Goal: Task Accomplishment & Management: Use online tool/utility

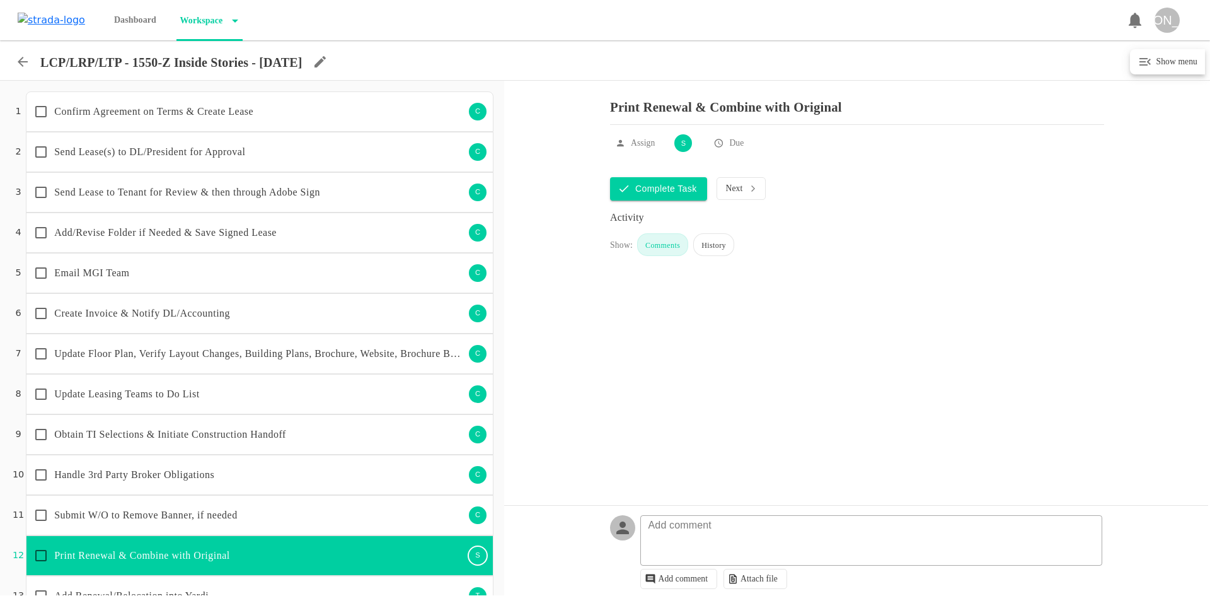
scroll to position [372, 0]
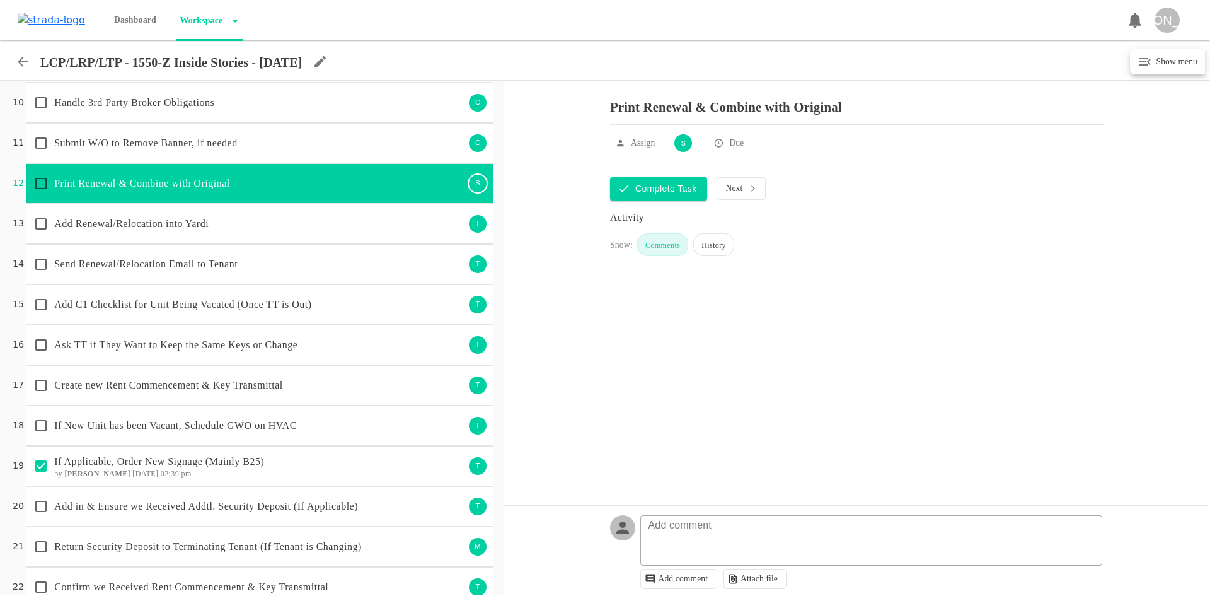
click at [20, 57] on icon at bounding box center [22, 61] width 15 height 15
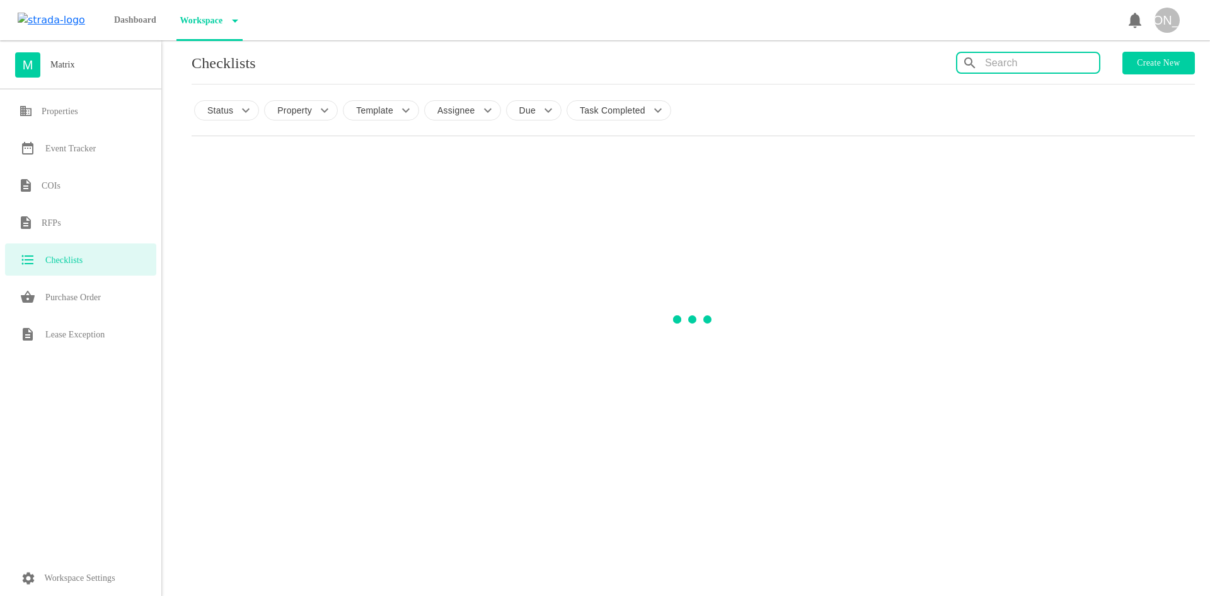
click at [1006, 66] on input "text" at bounding box center [1042, 63] width 114 height 20
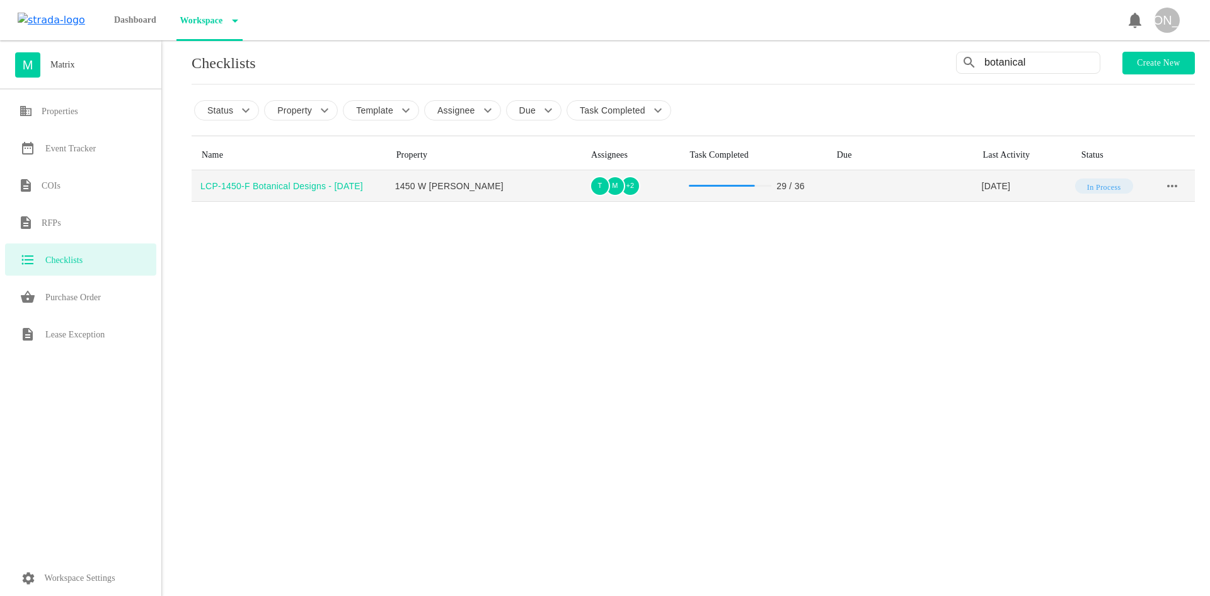
type input "botanical"
click at [338, 181] on div "LCP-1450-F Botanical Designs - [DATE]" at bounding box center [293, 186] width 186 height 13
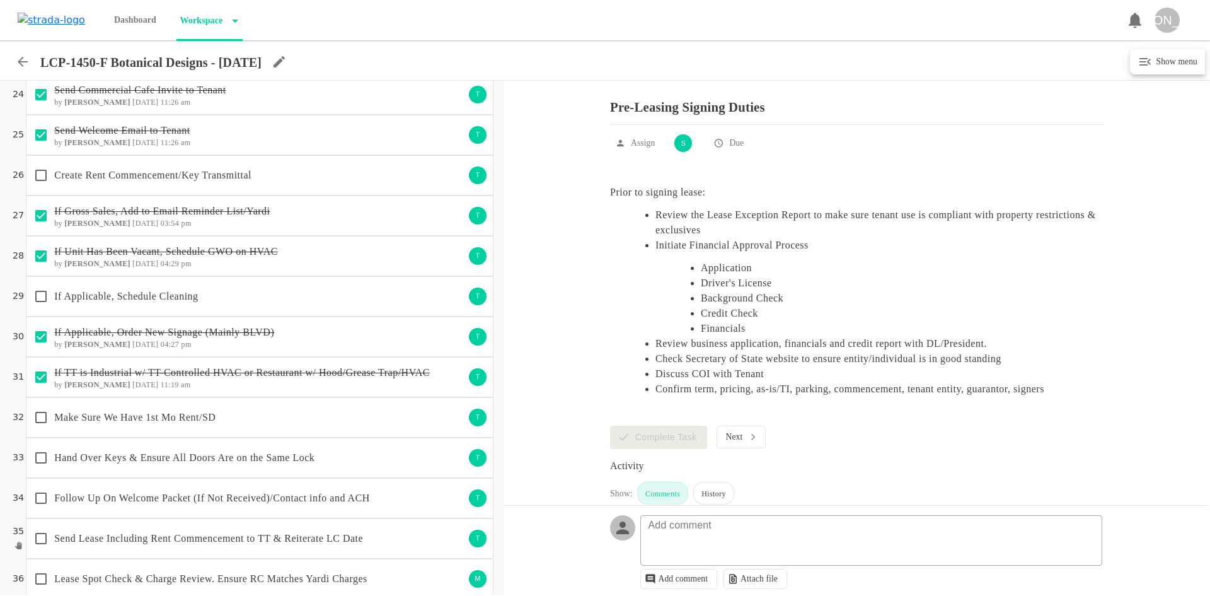
scroll to position [945, 0]
click at [279, 412] on p "Make Sure We Have 1st Mo Rent/SD" at bounding box center [259, 416] width 410 height 15
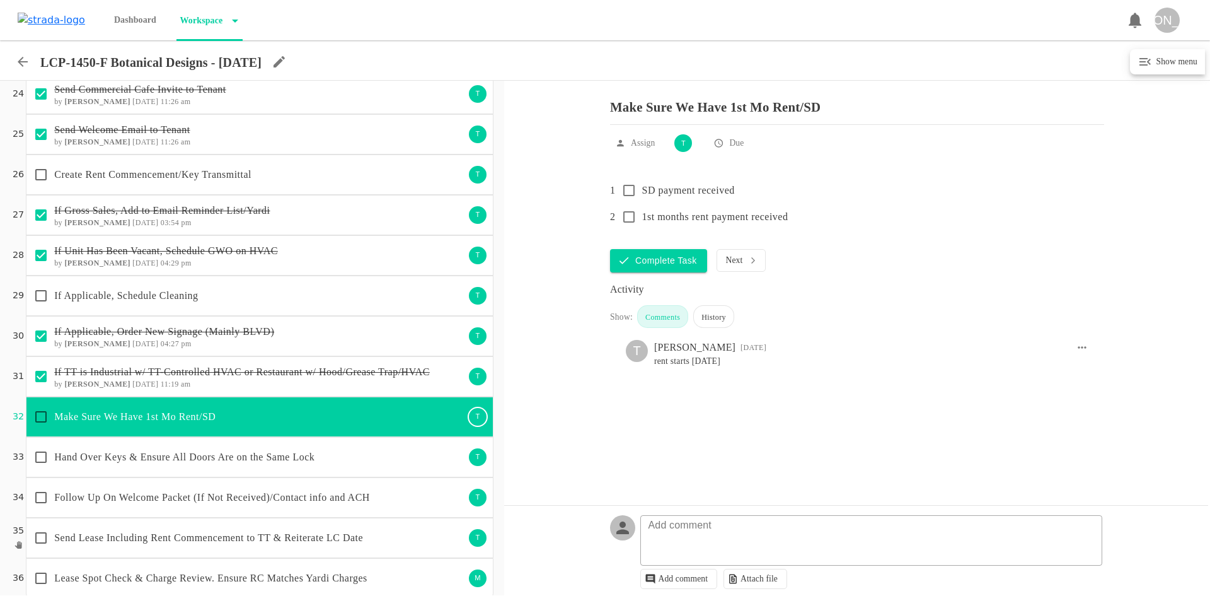
click at [279, 456] on p "Hand Over Keys & Ensure All Doors Are on the Same Lock" at bounding box center [259, 456] width 410 height 15
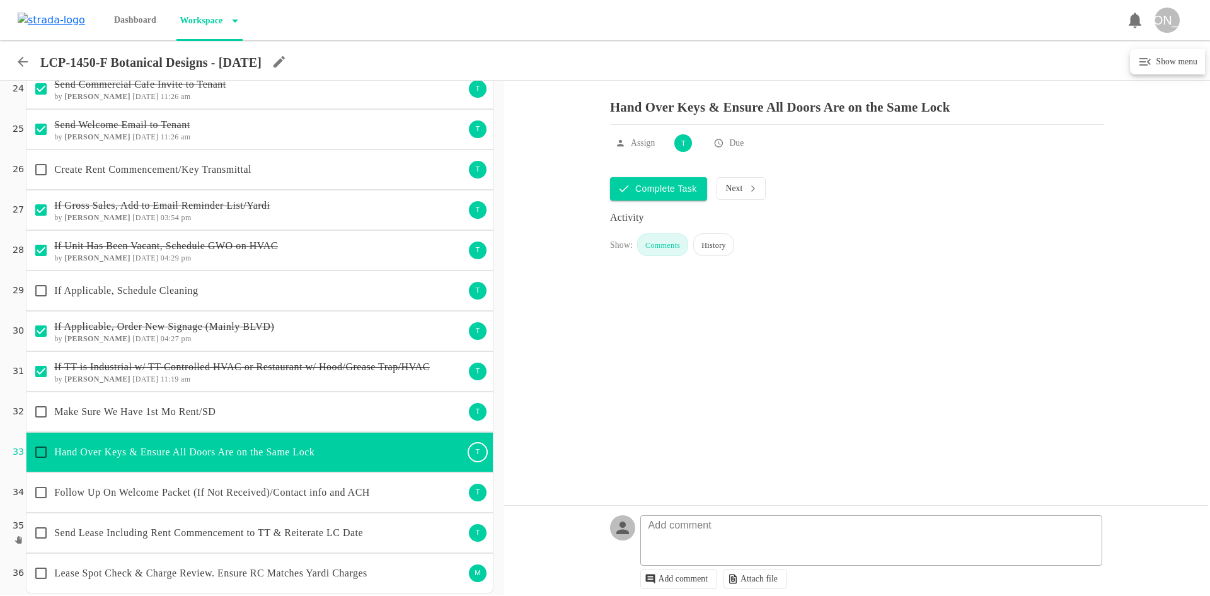
scroll to position [959, 0]
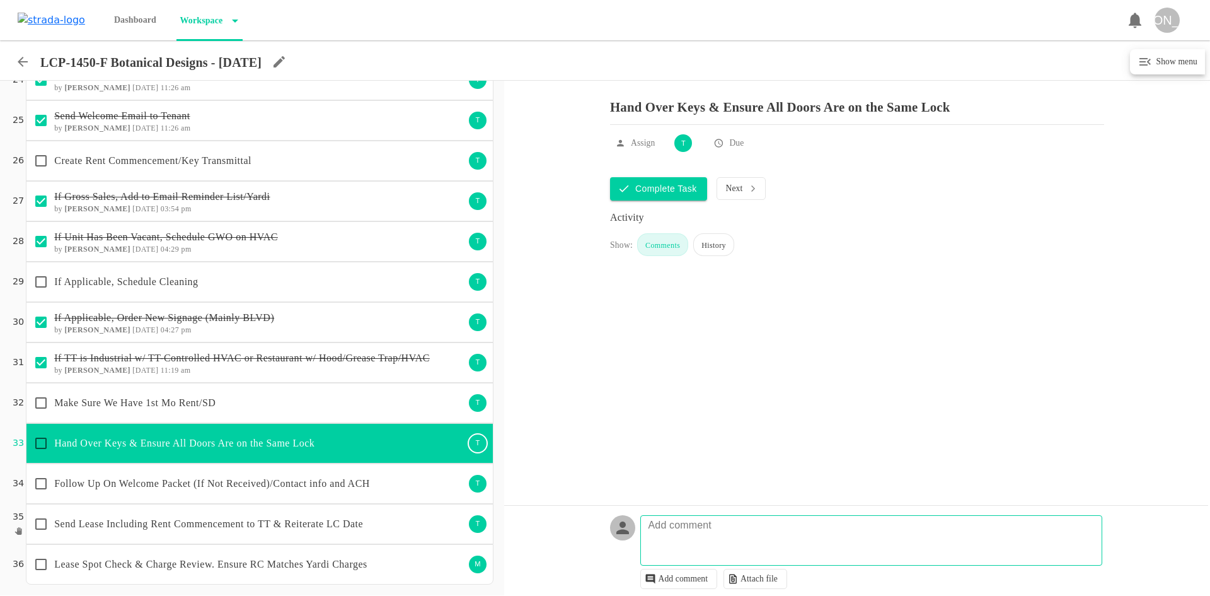
click at [712, 545] on textarea at bounding box center [873, 546] width 461 height 37
type textarea "9/30 asked when tt would like to get keys. NZ said it sound like theyre out of …"
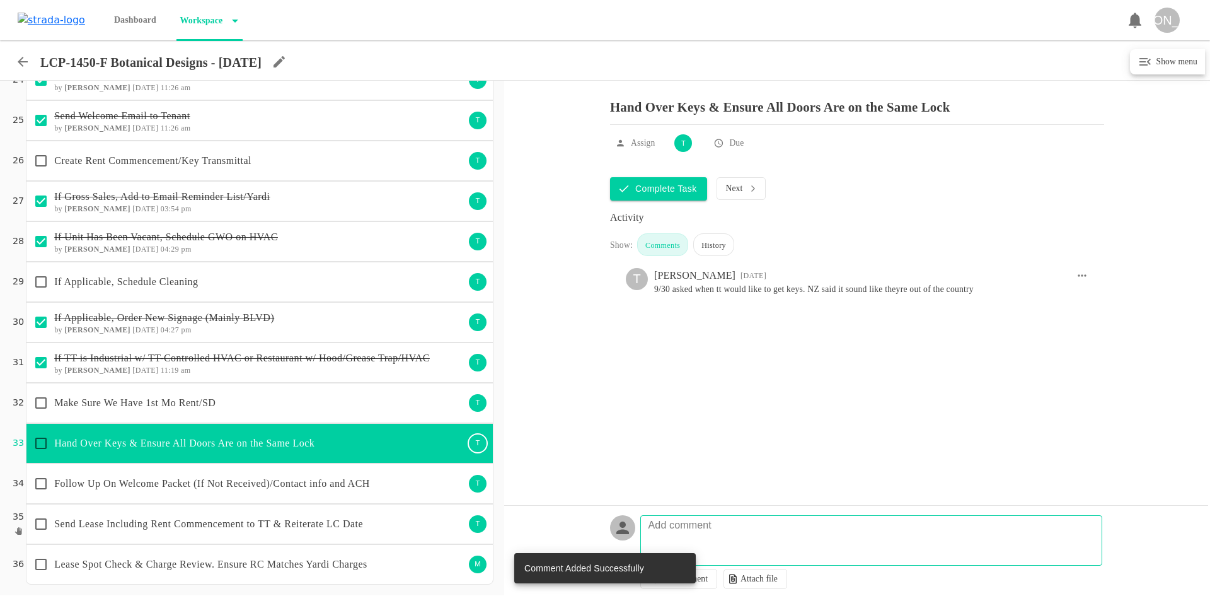
click at [304, 478] on p "Follow Up On Welcome Packet (If Not Received)/Contact info and ACH" at bounding box center [259, 483] width 410 height 15
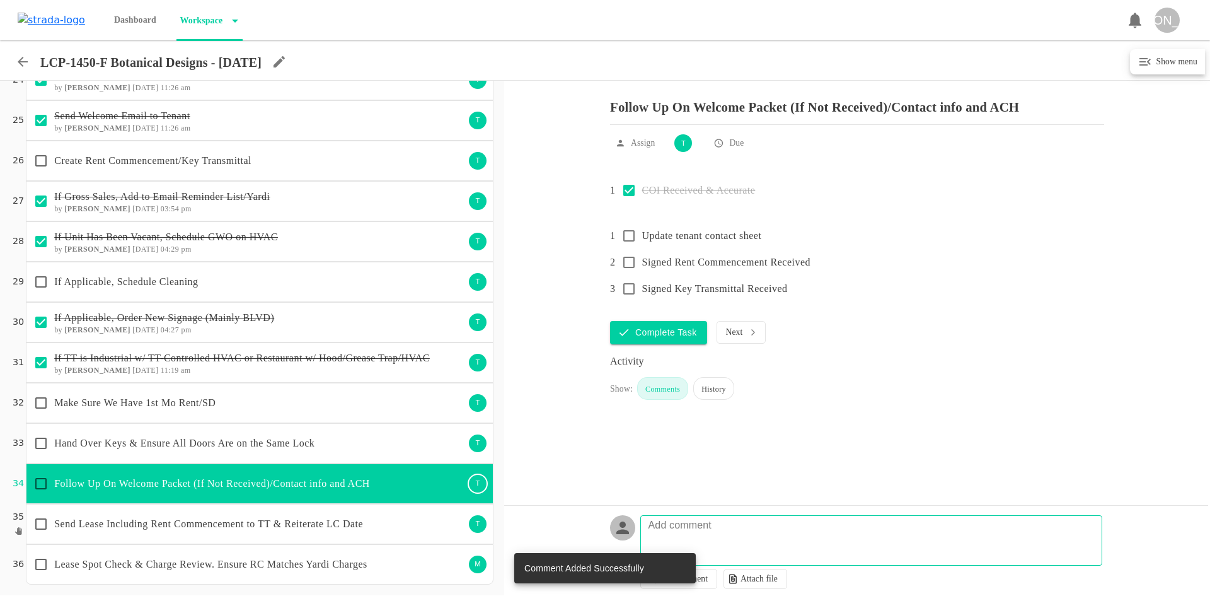
click at [373, 524] on p "Send Lease Including Rent Commencement to TT & Reiterate LC Date" at bounding box center [259, 523] width 410 height 15
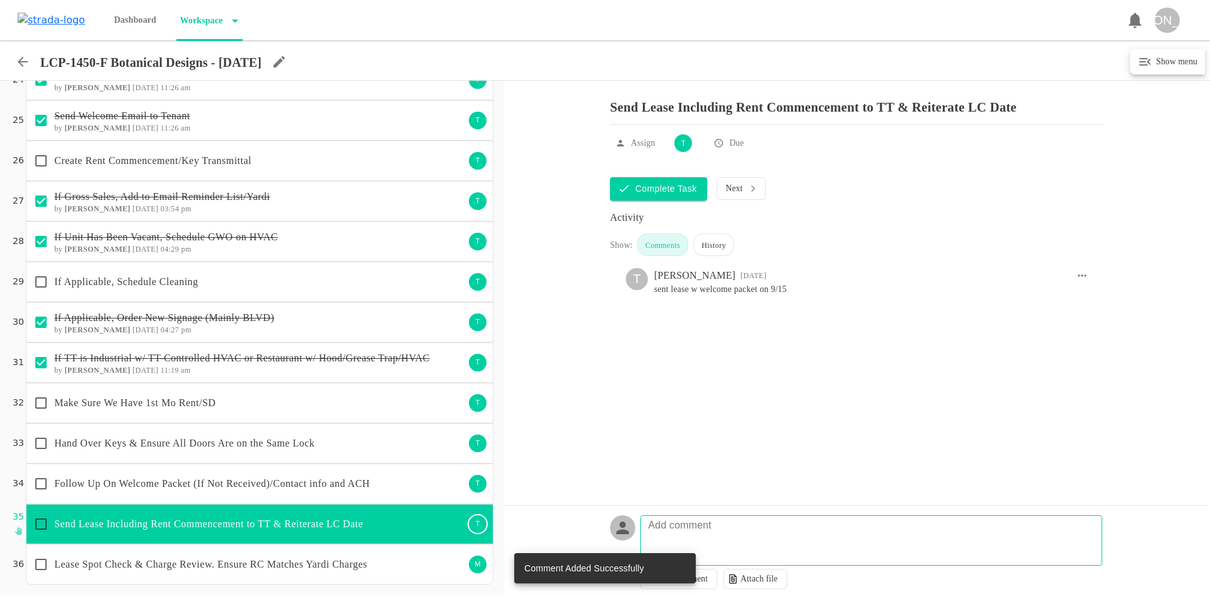
click at [372, 485] on p "Follow Up On Welcome Packet (If Not Received)/Contact info and ACH" at bounding box center [259, 483] width 410 height 15
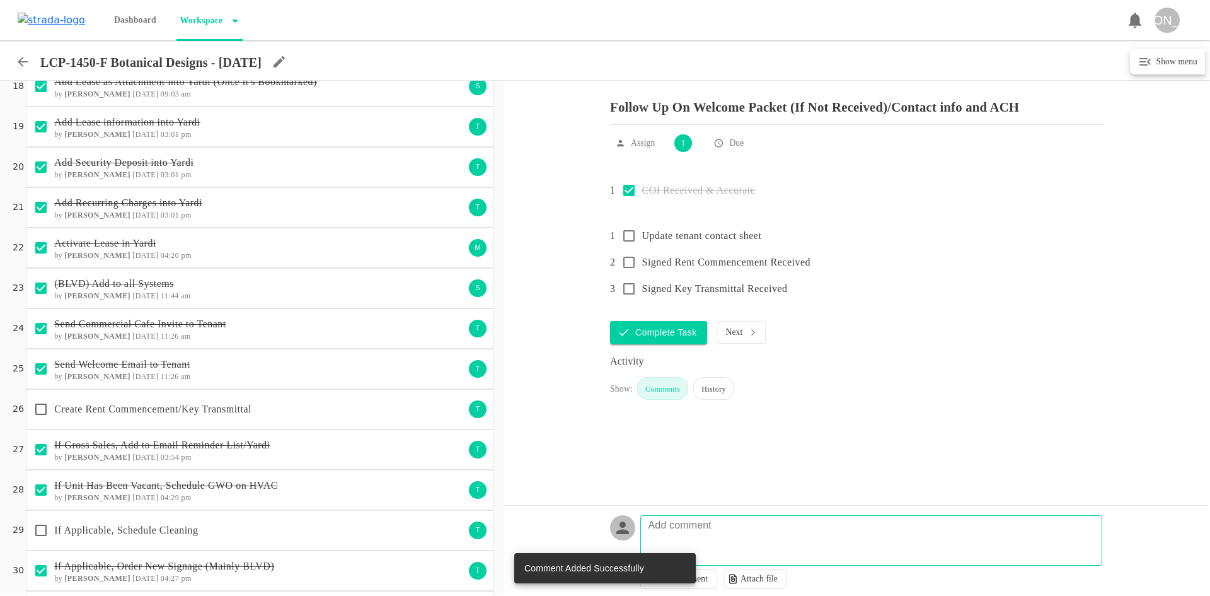
scroll to position [707, 0]
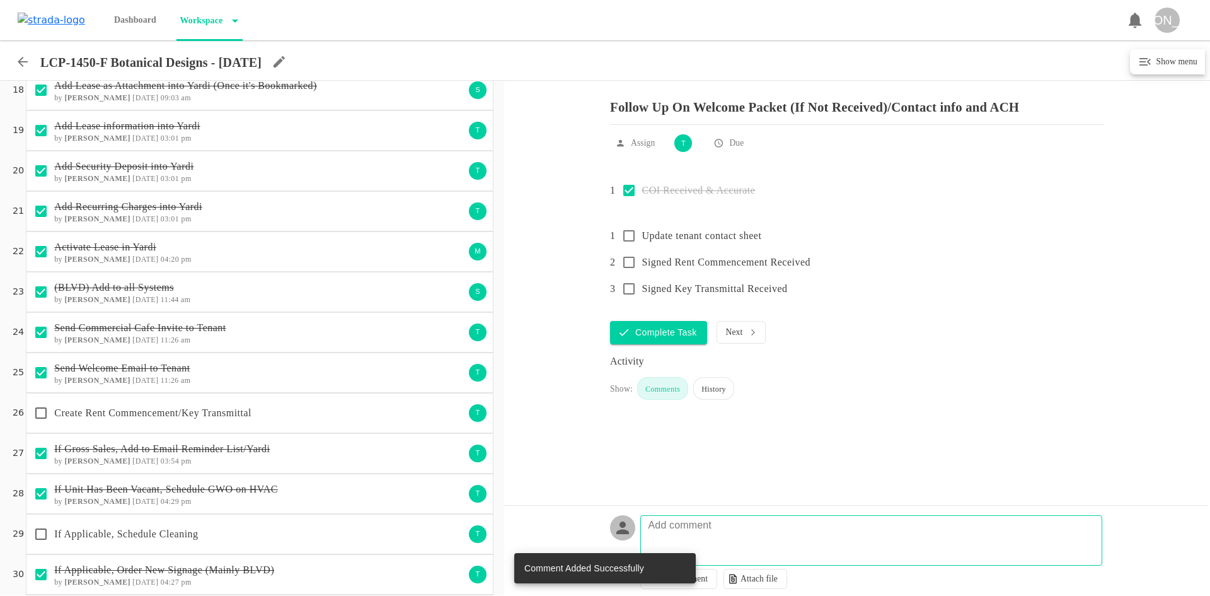
click at [364, 413] on p "Create Rent Commencement/Key Transmittal" at bounding box center [259, 412] width 410 height 15
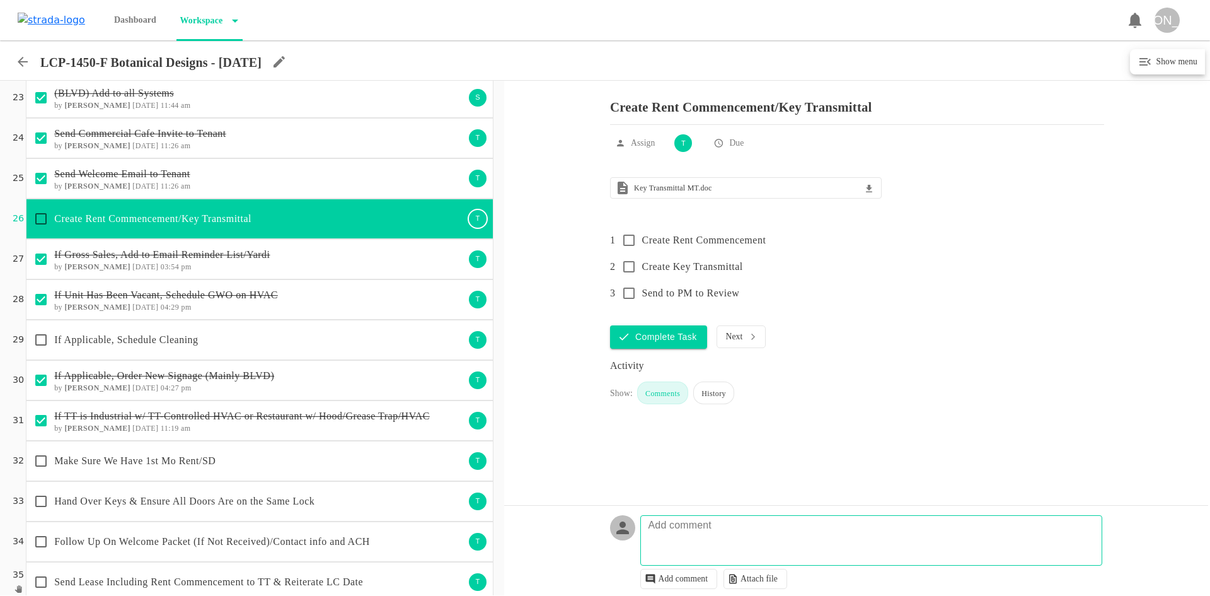
scroll to position [959, 0]
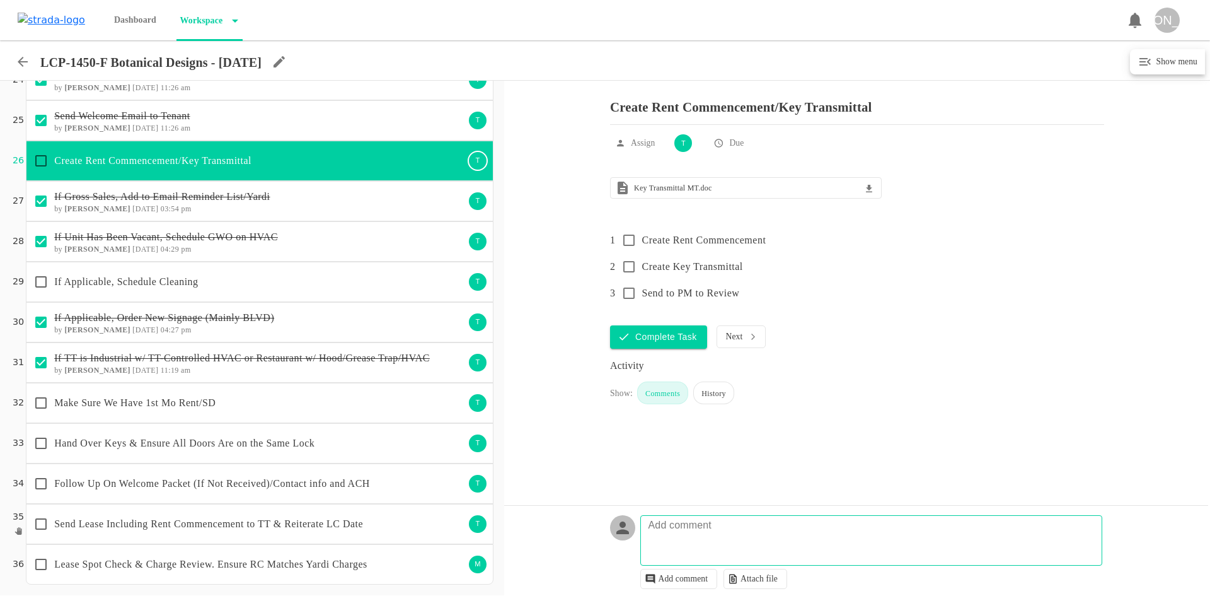
click at [338, 459] on div "Hand Over Keys & Ensure All Doors Are on the Same Lock T" at bounding box center [260, 443] width 468 height 40
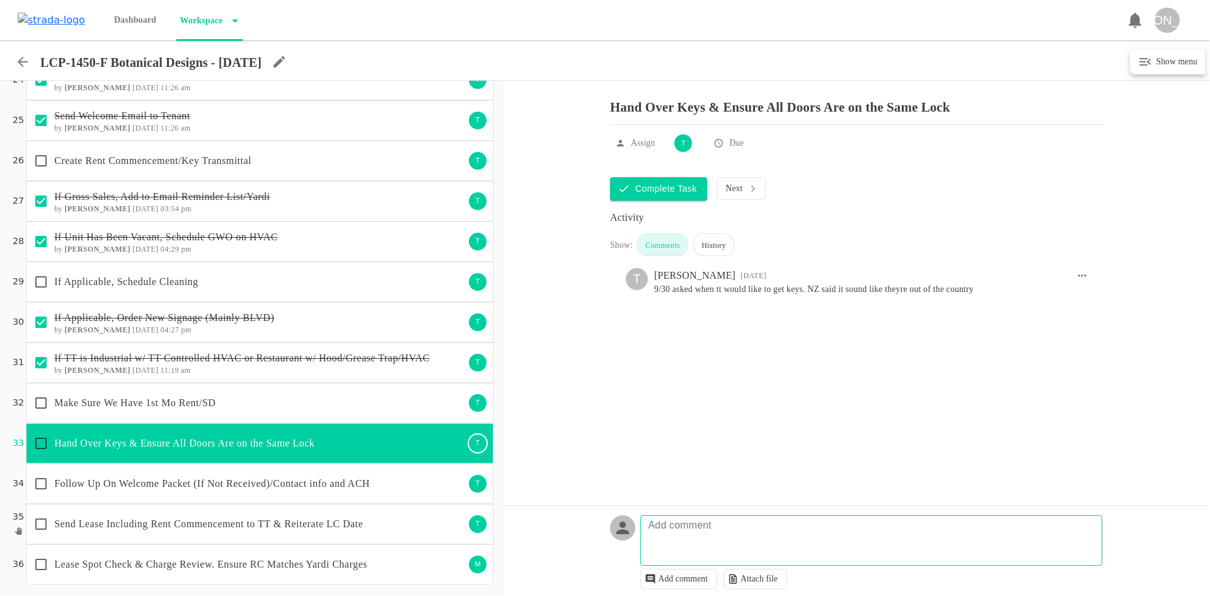
click at [379, 483] on p "Follow Up On Welcome Packet (If Not Received)/Contact info and ACH" at bounding box center [259, 483] width 410 height 15
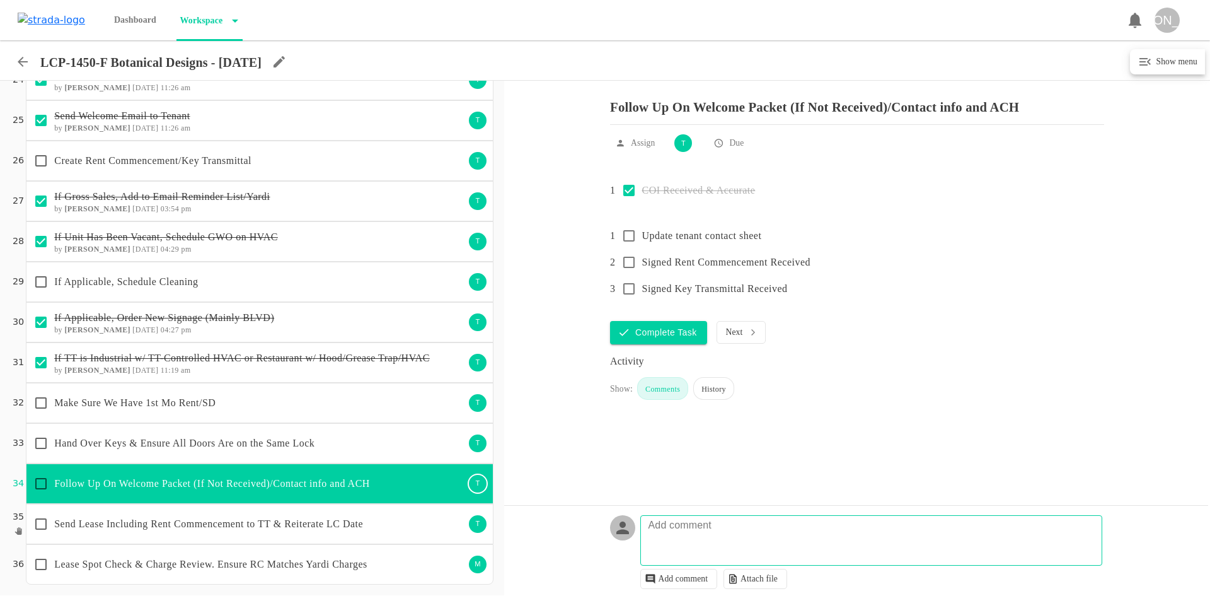
click at [702, 542] on textarea at bounding box center [873, 546] width 461 height 37
type textarea "asked for contact sheet 9/30"
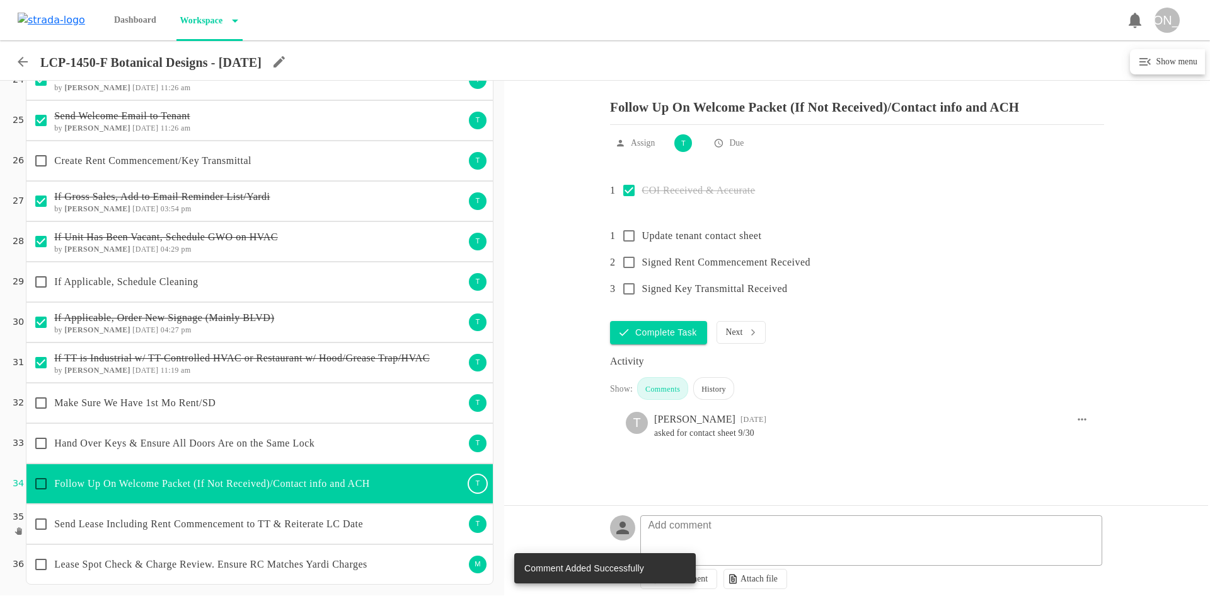
click at [331, 447] on p "Hand Over Keys & Ensure All Doors Are on the Same Lock" at bounding box center [259, 442] width 410 height 15
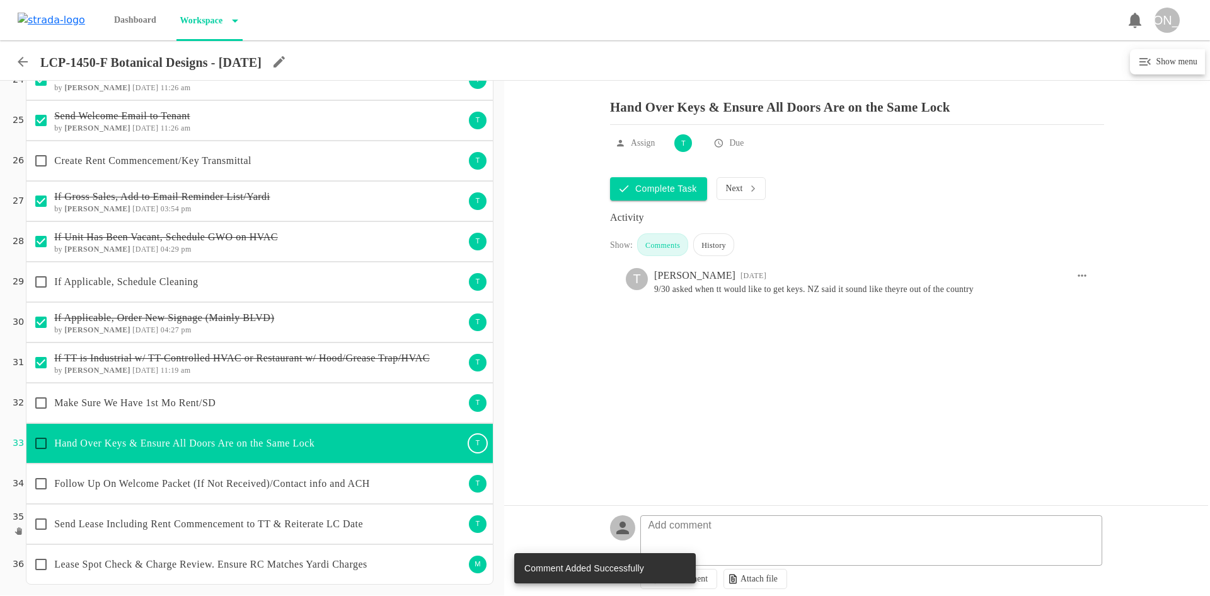
click at [311, 418] on div "Make Sure We Have 1st Mo Rent/SD T" at bounding box center [260, 403] width 468 height 40
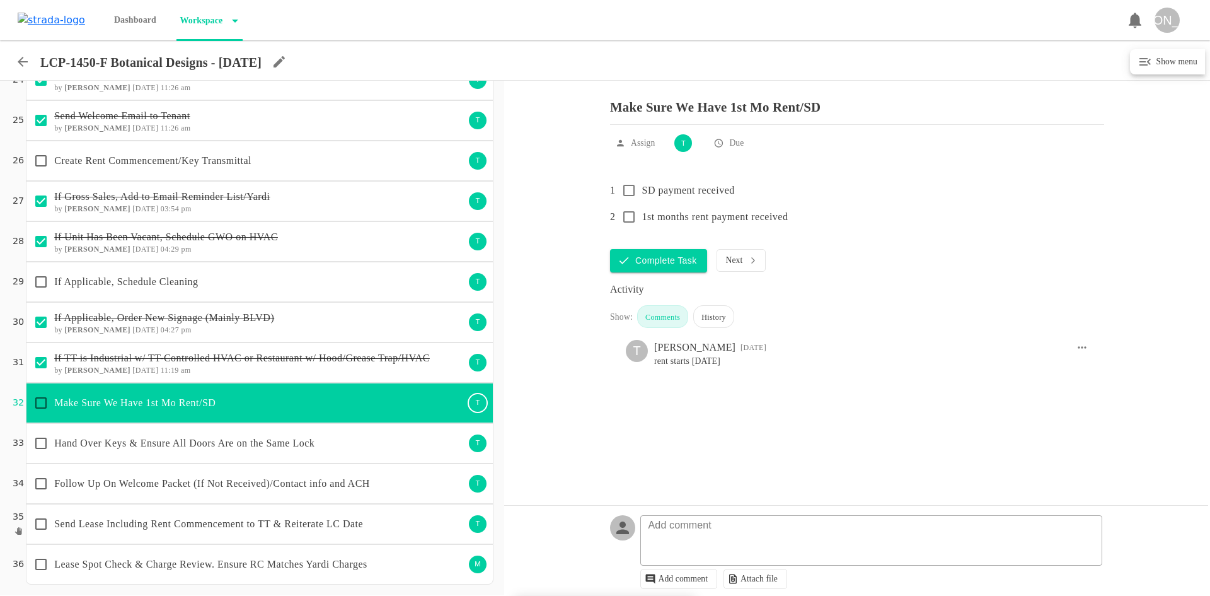
click at [260, 280] on p "If Applicable, Schedule Cleaning" at bounding box center [259, 281] width 410 height 15
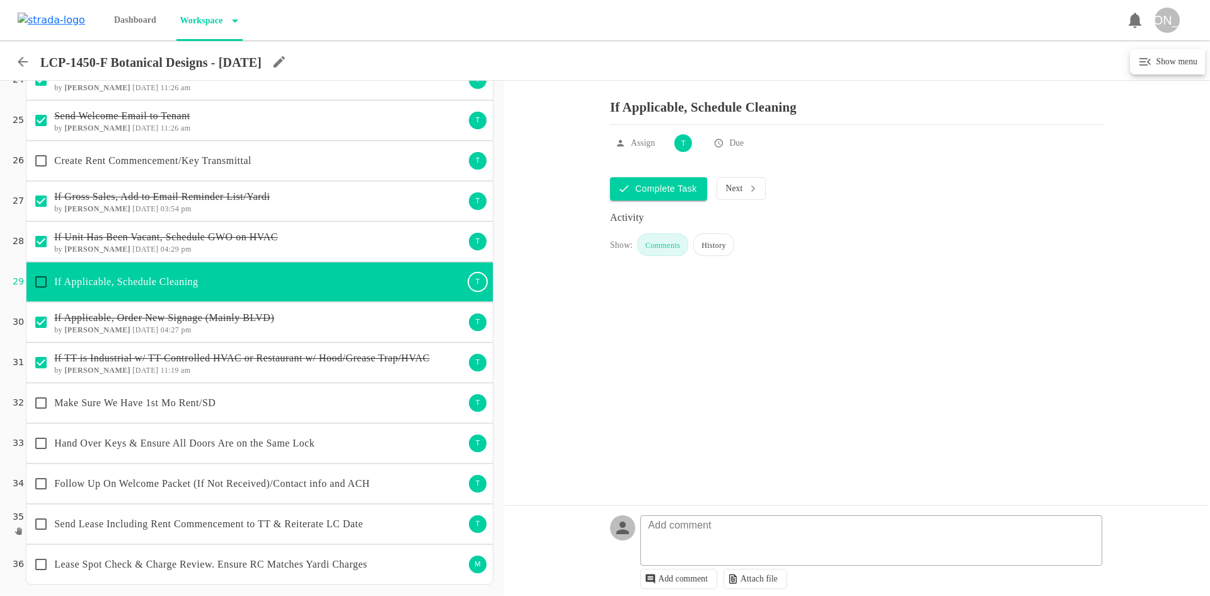
click at [37, 280] on input "checkbox" at bounding box center [41, 281] width 26 height 26
checkbox input "true"
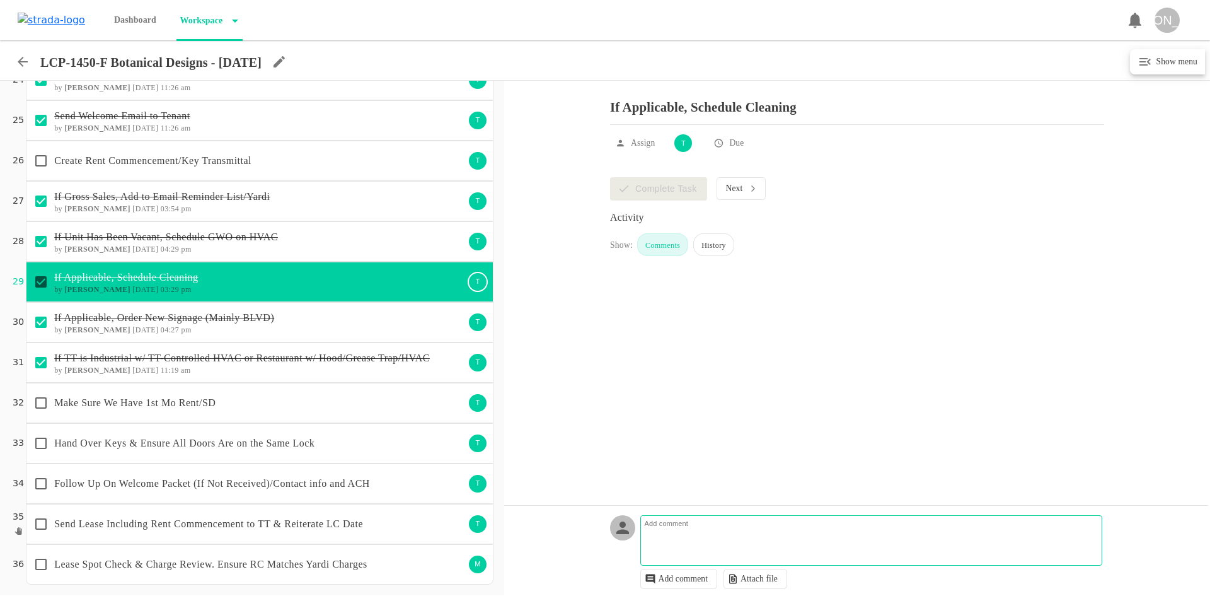
click at [705, 536] on textarea at bounding box center [873, 546] width 461 height 37
type textarea "construction clean scheduled [DATE], 10/1"
click at [28, 64] on icon at bounding box center [22, 61] width 15 height 15
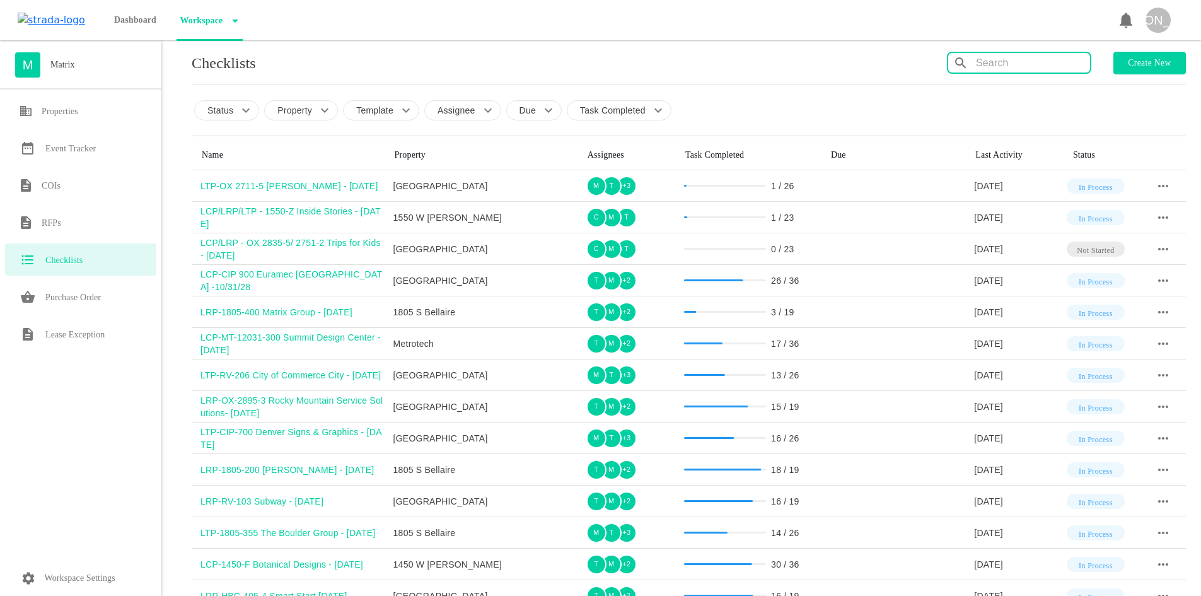
click at [1032, 60] on input "text" at bounding box center [1033, 63] width 114 height 20
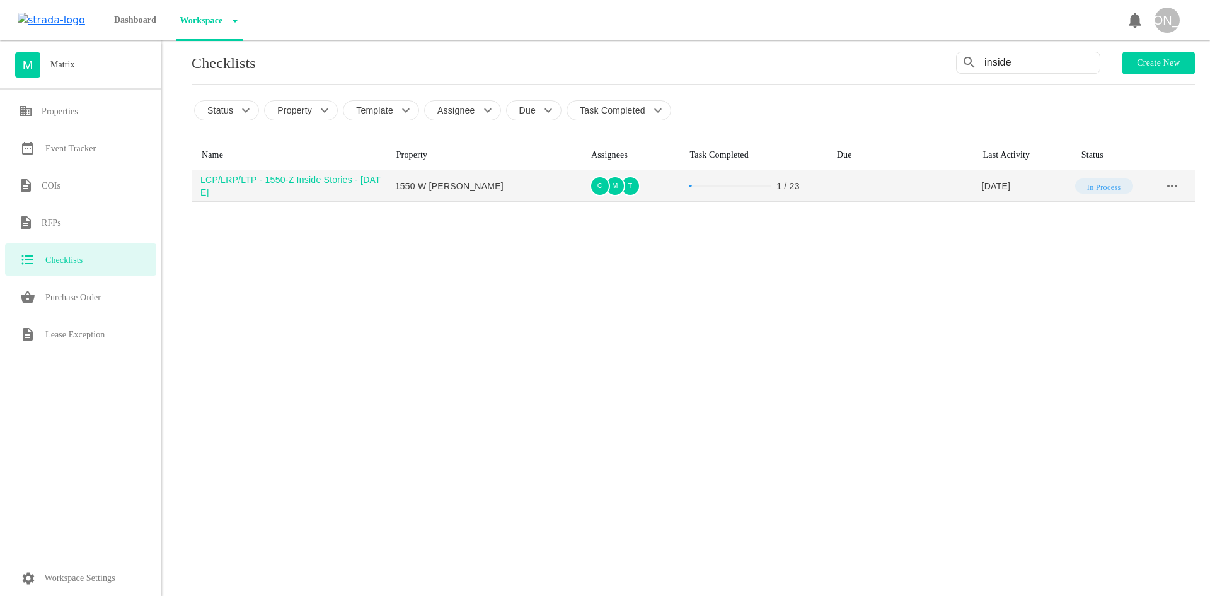
type input "inside"
click at [267, 180] on div "LCP/LRP/LTP - 1550-Z Inside Stories - [DATE]" at bounding box center [293, 185] width 186 height 25
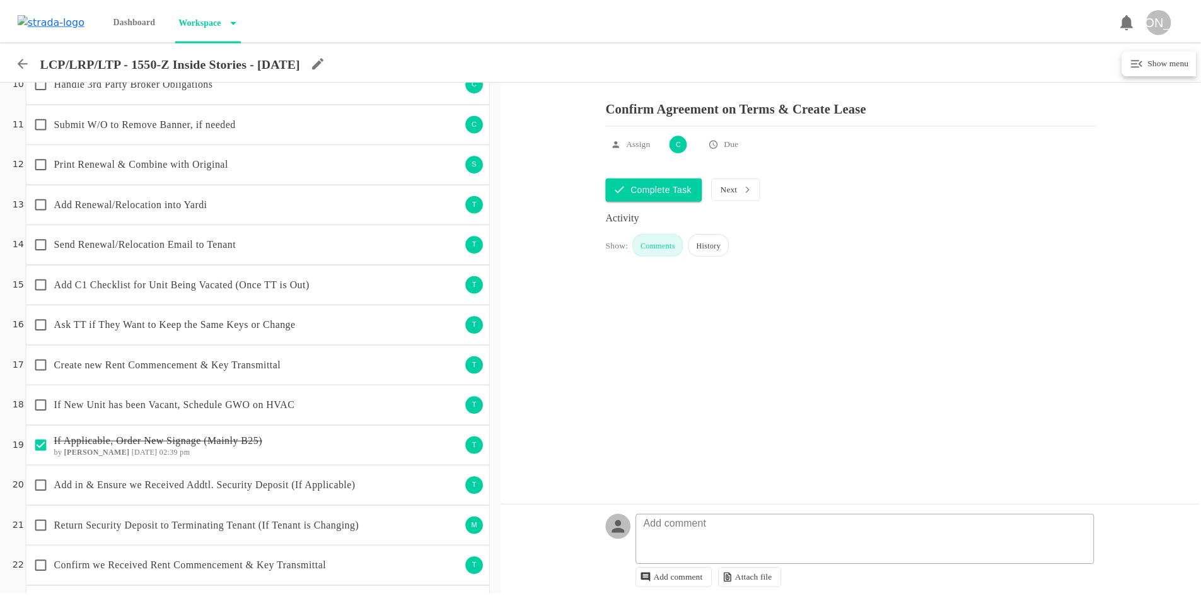
scroll to position [435, 0]
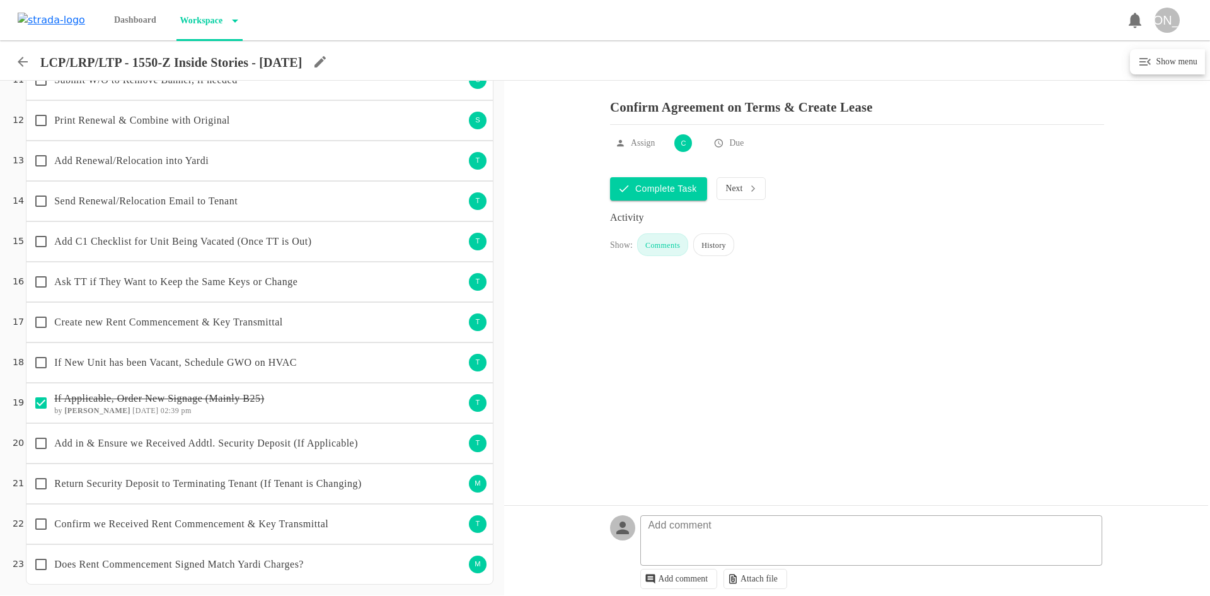
click at [138, 241] on p "Add C1 Checklist for Unit Being Vacated (Once TT is Out)" at bounding box center [259, 241] width 410 height 15
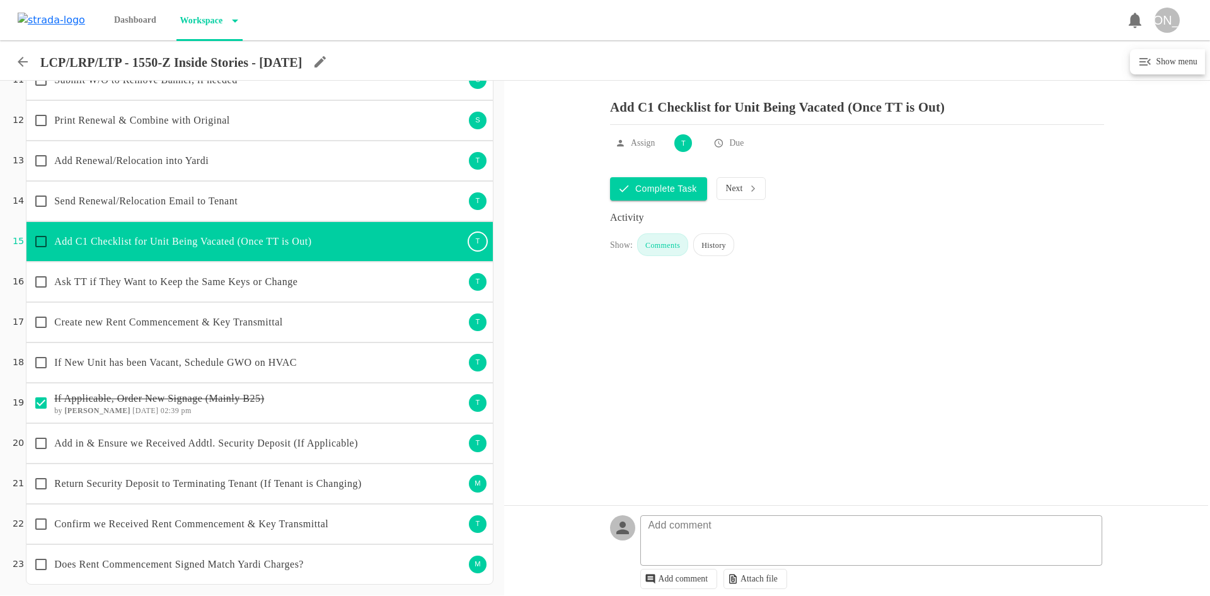
click at [153, 359] on p "If New Unit has been Vacant, Schedule GWO on HVAC" at bounding box center [259, 362] width 410 height 15
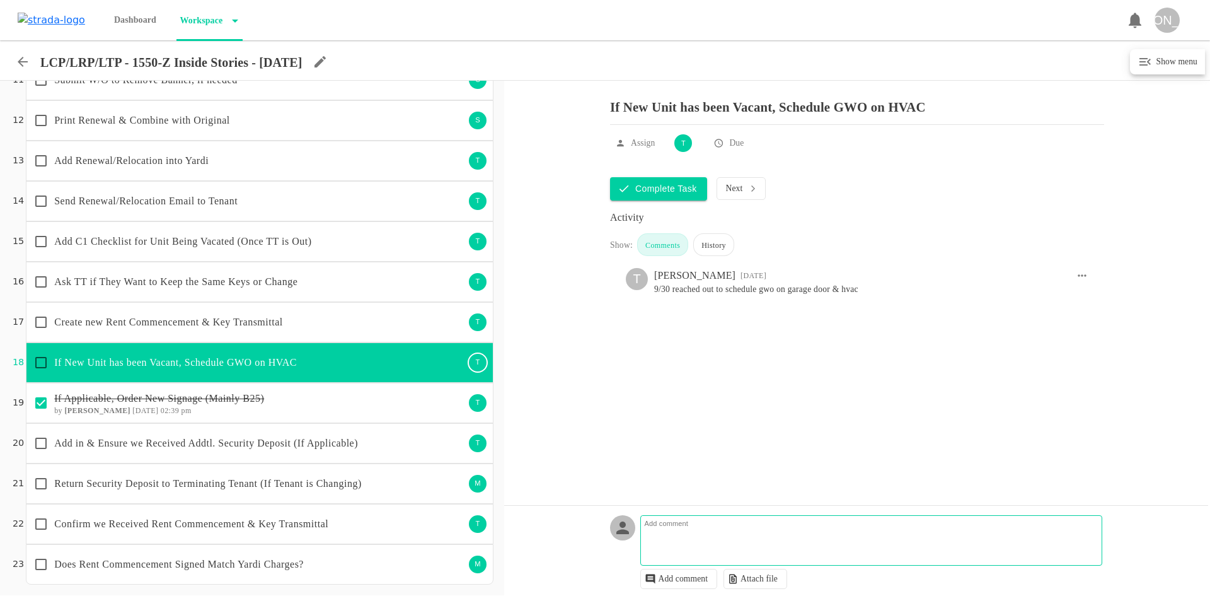
click at [728, 538] on textarea at bounding box center [873, 546] width 461 height 37
click at [796, 532] on textarea "GWO scheduled for Thurs," at bounding box center [873, 546] width 461 height 37
type textarea "GWO scheduled for [DATE]"
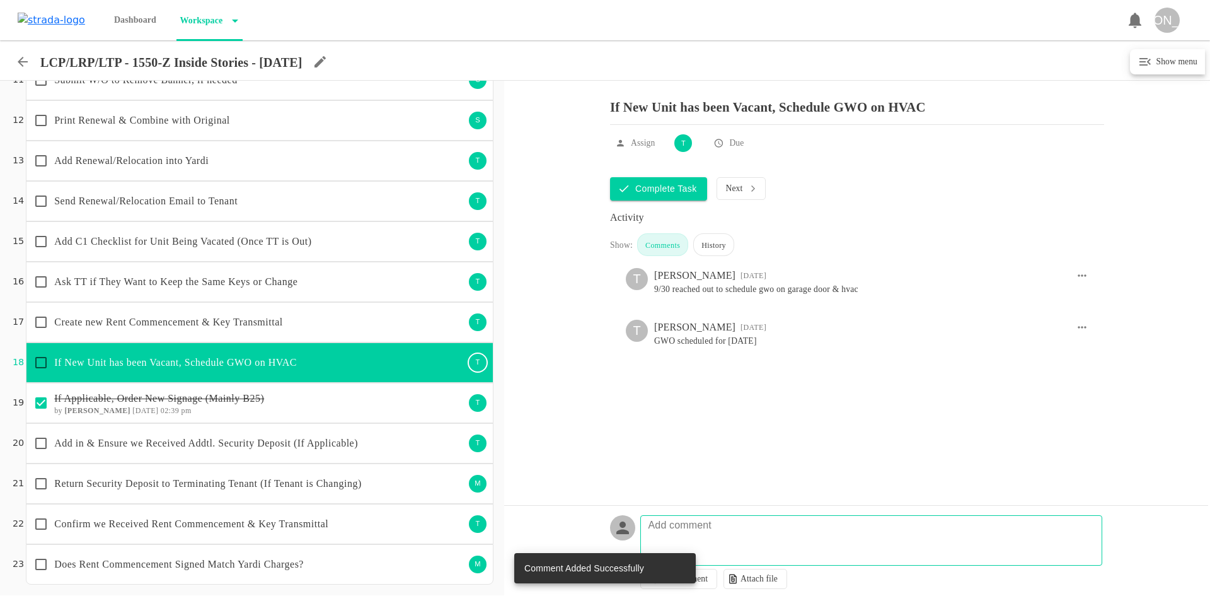
drag, startPoint x: 778, startPoint y: 351, endPoint x: 653, endPoint y: 352, distance: 124.8
click at [654, 347] on pre "GWO scheduled for [DATE]" at bounding box center [871, 341] width 434 height 13
copy pre "GWO scheduled for [DATE]"
click at [591, 456] on div "Complete Task Next Activity Show: Comments History T [PERSON_NAME] [DATE] 9/30 …" at bounding box center [857, 373] width 706 height 410
click at [304, 161] on p "Add Renewal/Relocation into Yardi" at bounding box center [259, 160] width 410 height 15
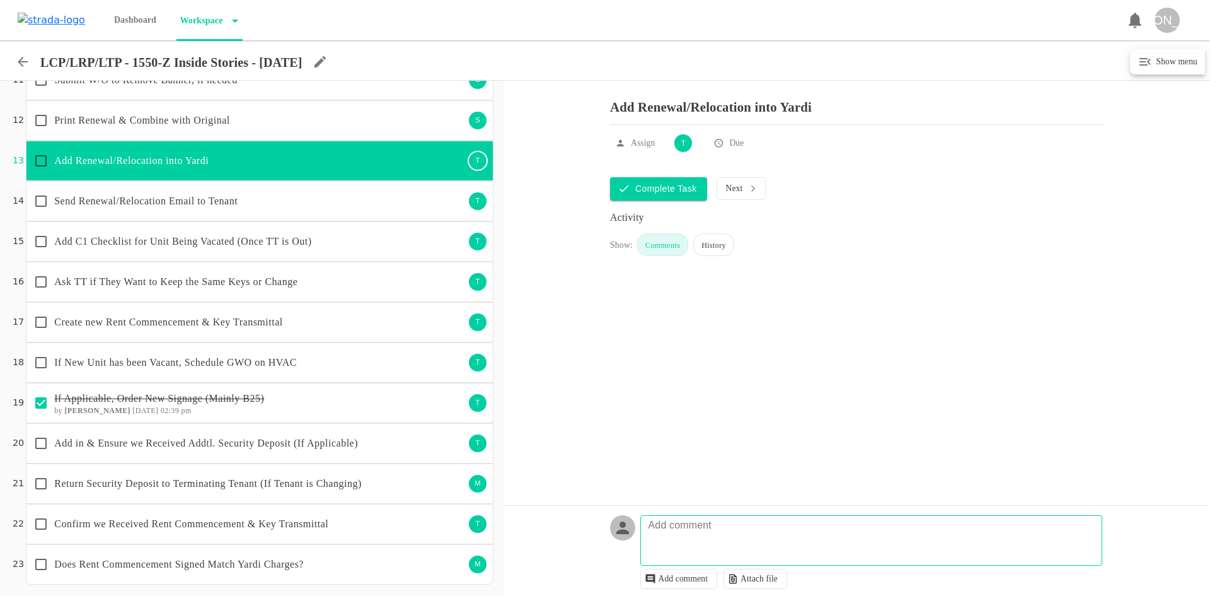
click at [305, 197] on p "Send Renewal/Relocation Email to Tenant" at bounding box center [259, 200] width 410 height 15
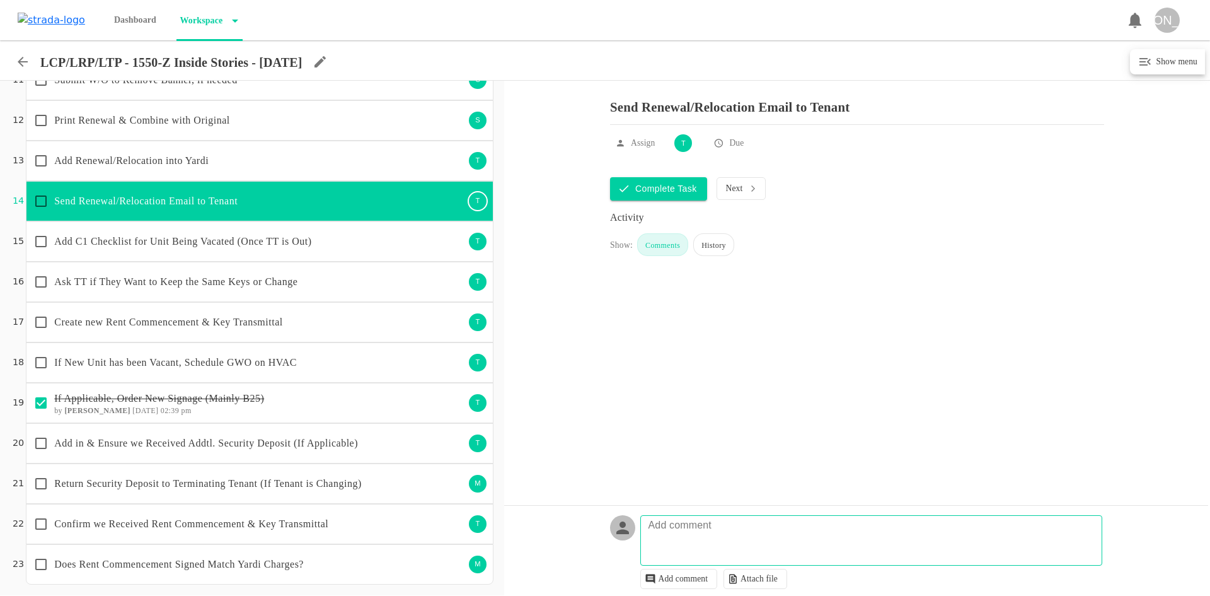
click at [305, 234] on p "Add C1 Checklist for Unit Being Vacated (Once TT is Out)" at bounding box center [259, 241] width 410 height 15
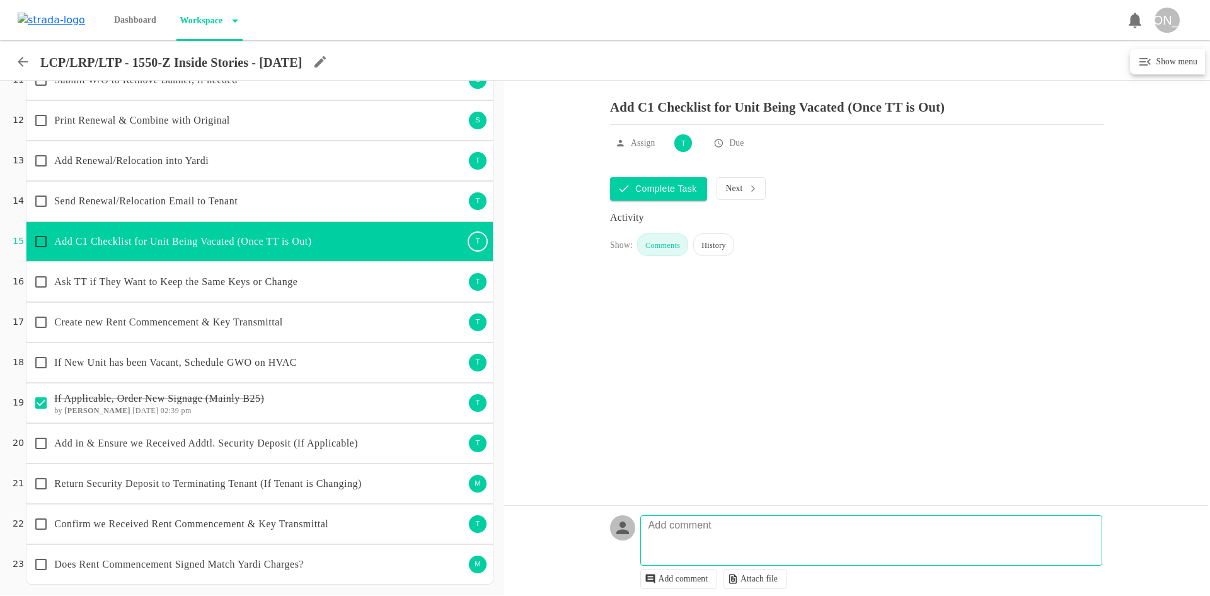
click at [310, 287] on p "Ask TT if They Want to Keep the Same Keys or Change" at bounding box center [259, 281] width 410 height 15
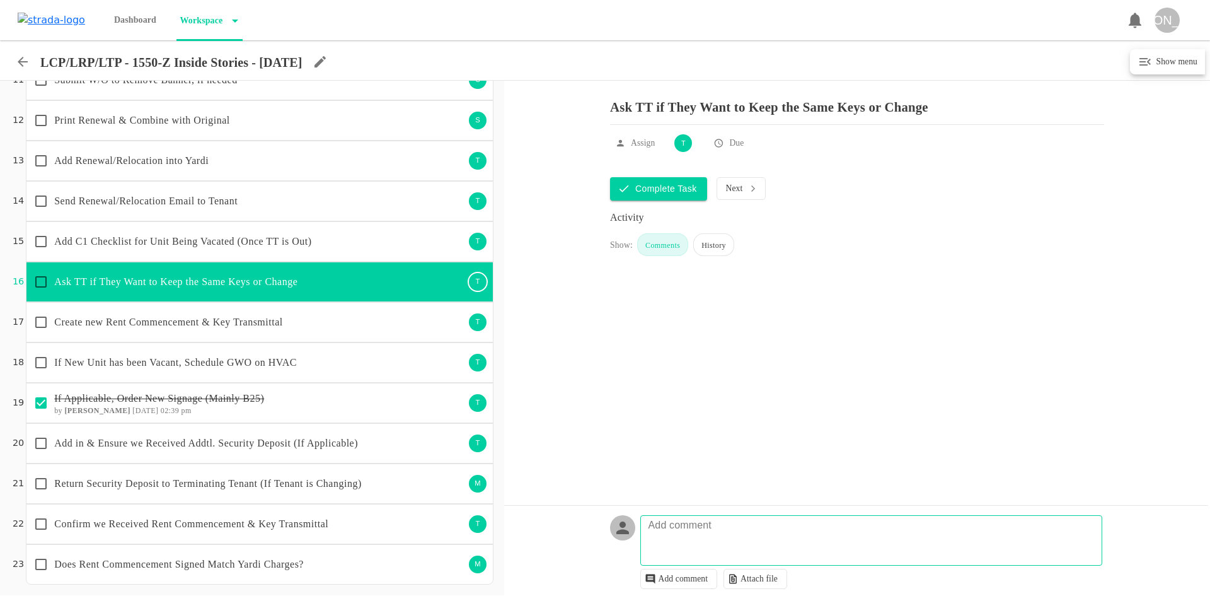
click at [320, 332] on div "Create new Rent Commencement & Key Transmittal" at bounding box center [246, 322] width 437 height 26
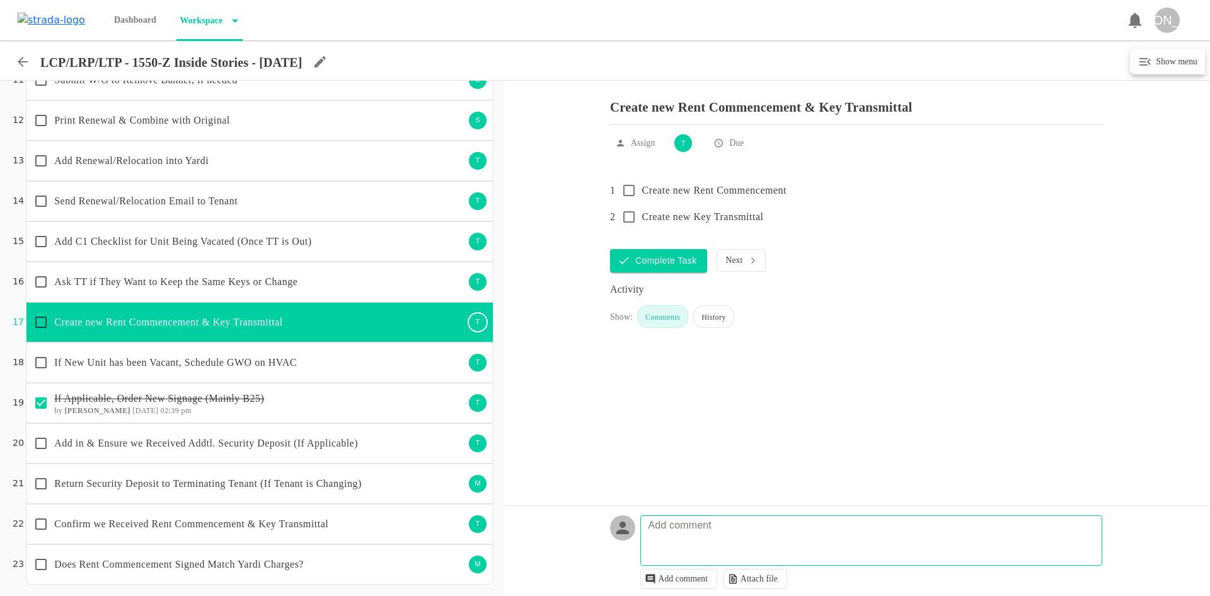
click at [17, 66] on icon at bounding box center [22, 61] width 15 height 15
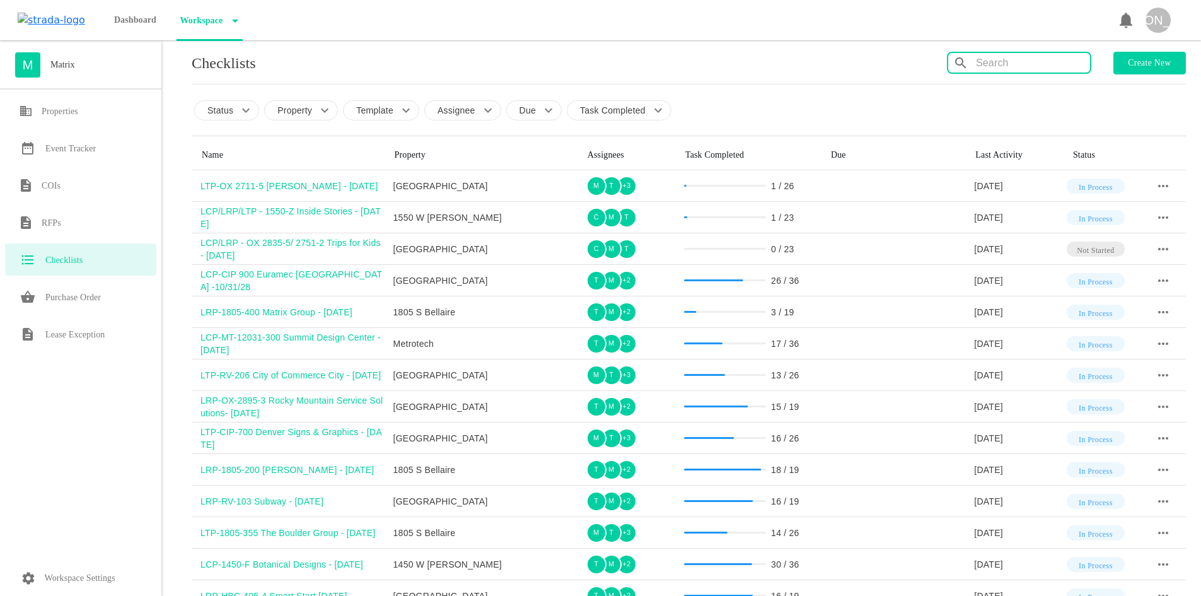
click at [1027, 59] on input "text" at bounding box center [1033, 63] width 114 height 20
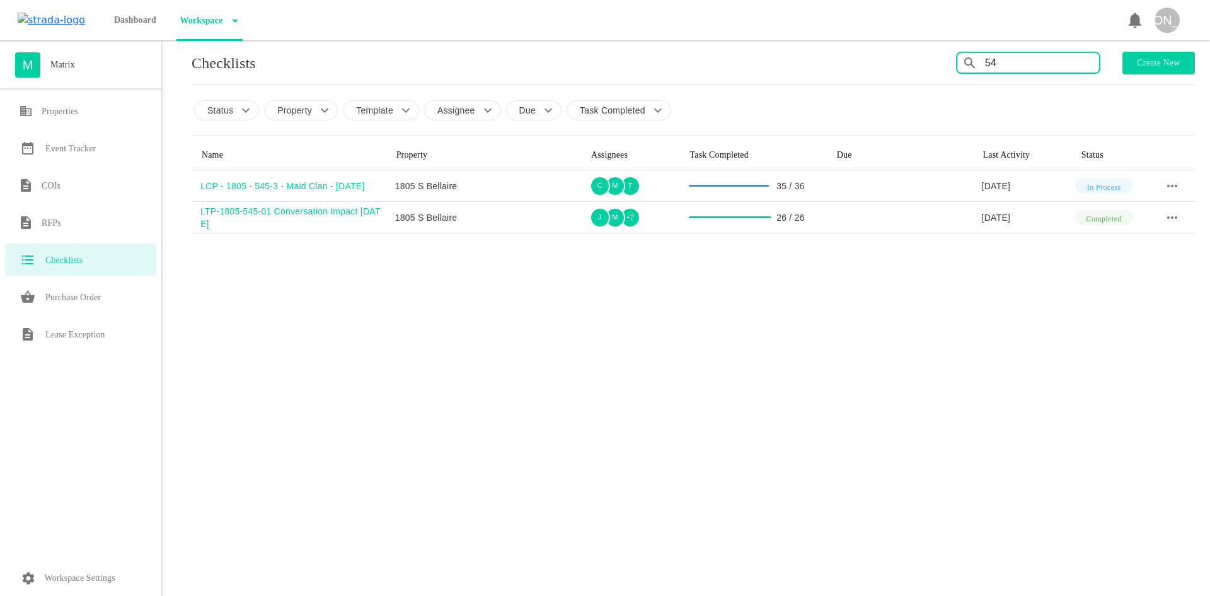
type input "5"
type input "1"
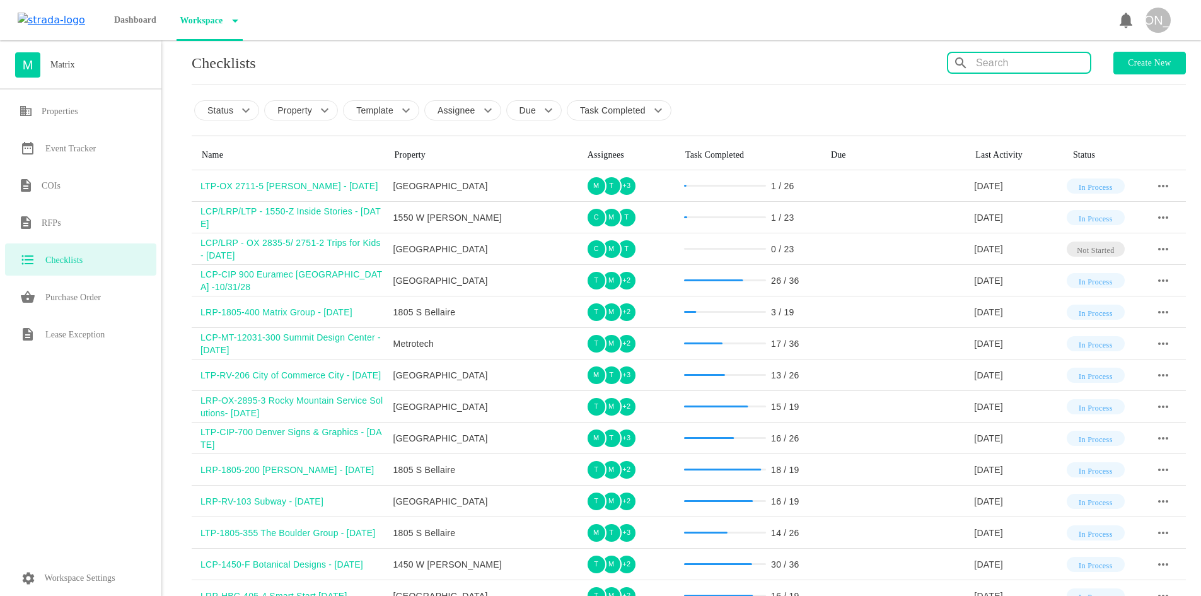
click at [1003, 60] on input "text" at bounding box center [1033, 63] width 114 height 20
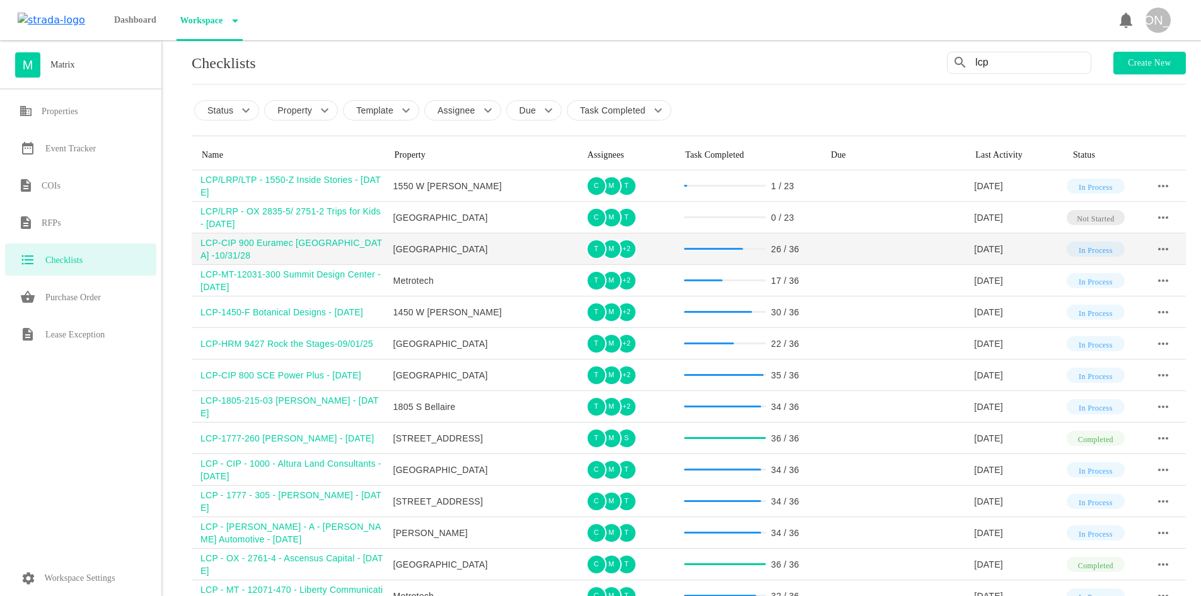
type input "lcp"
click at [321, 246] on div "LCP-CIP 900 Euramec [GEOGRAPHIC_DATA] -10/31/28" at bounding box center [292, 248] width 184 height 25
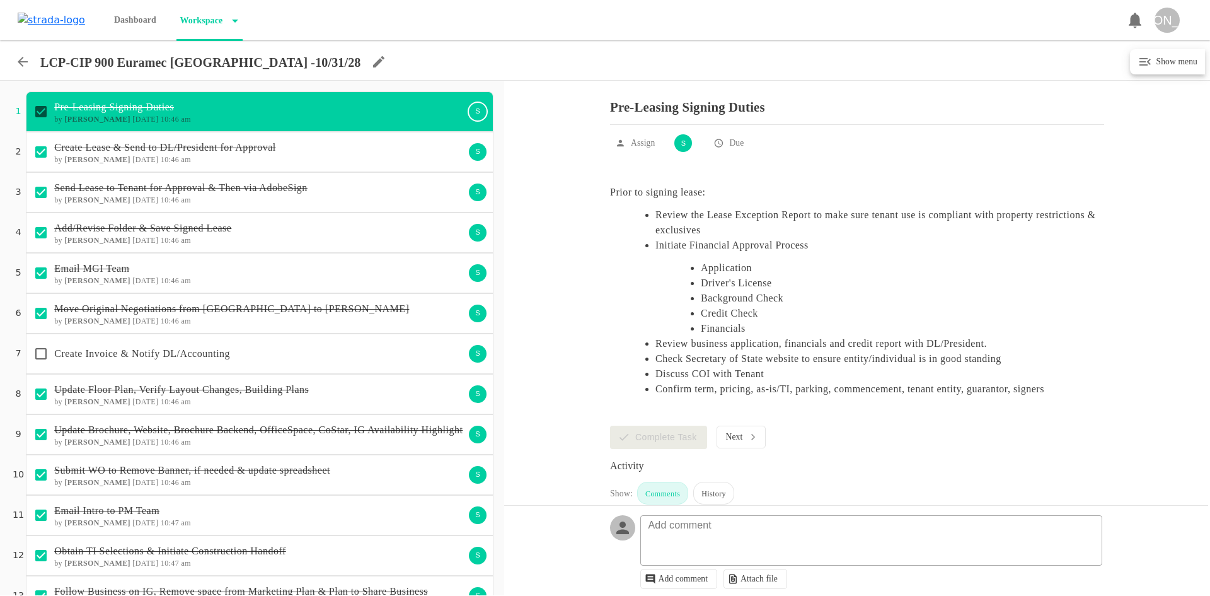
click at [25, 59] on icon at bounding box center [22, 61] width 15 height 15
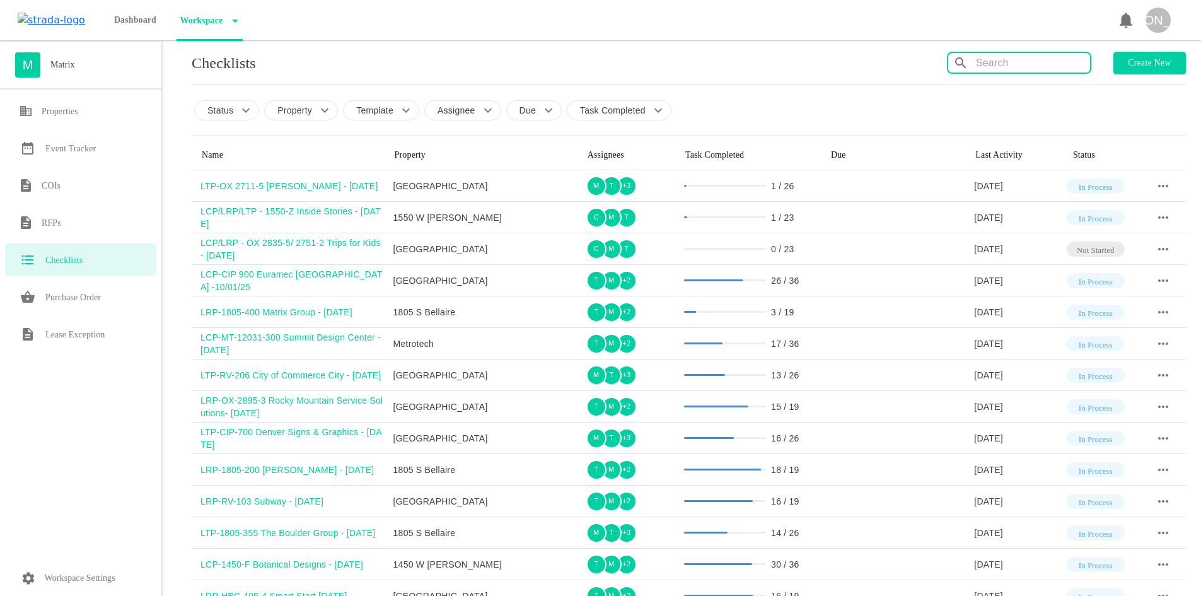
click at [1060, 59] on input "text" at bounding box center [1033, 63] width 114 height 20
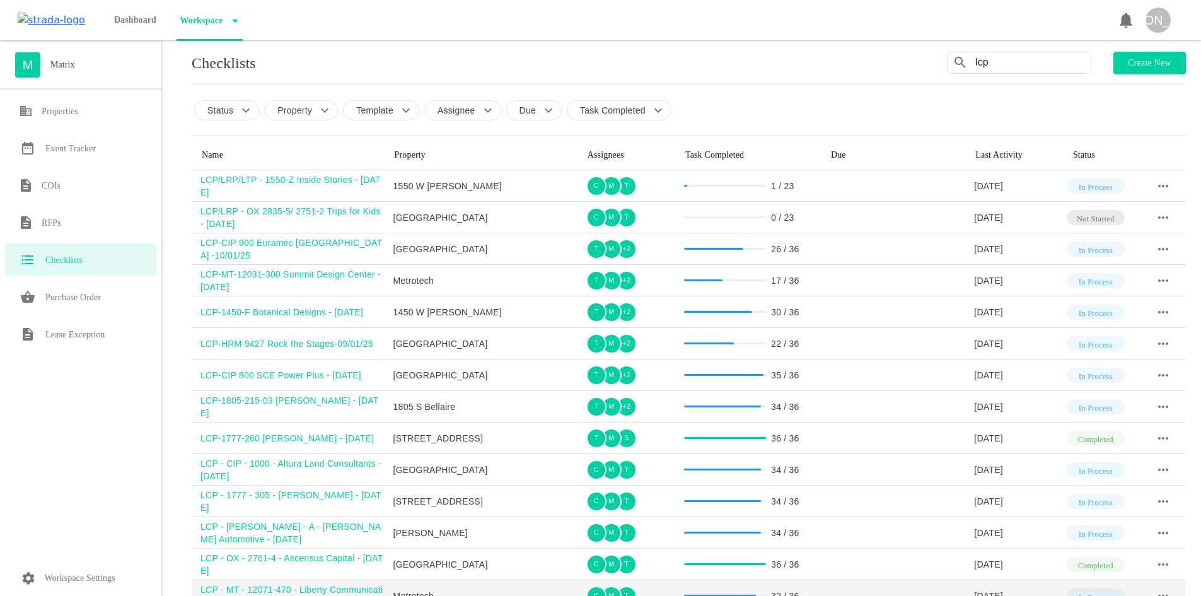
type input "lcp"
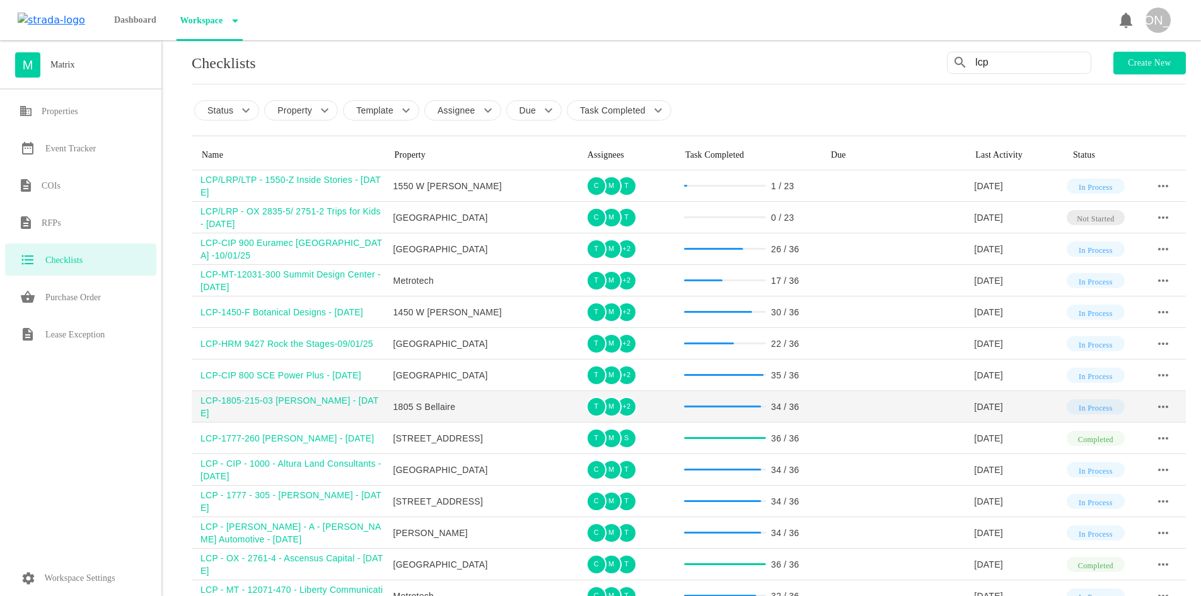
click at [287, 404] on div "LCP-1805-215-03 [PERSON_NAME] - [DATE]" at bounding box center [292, 406] width 184 height 25
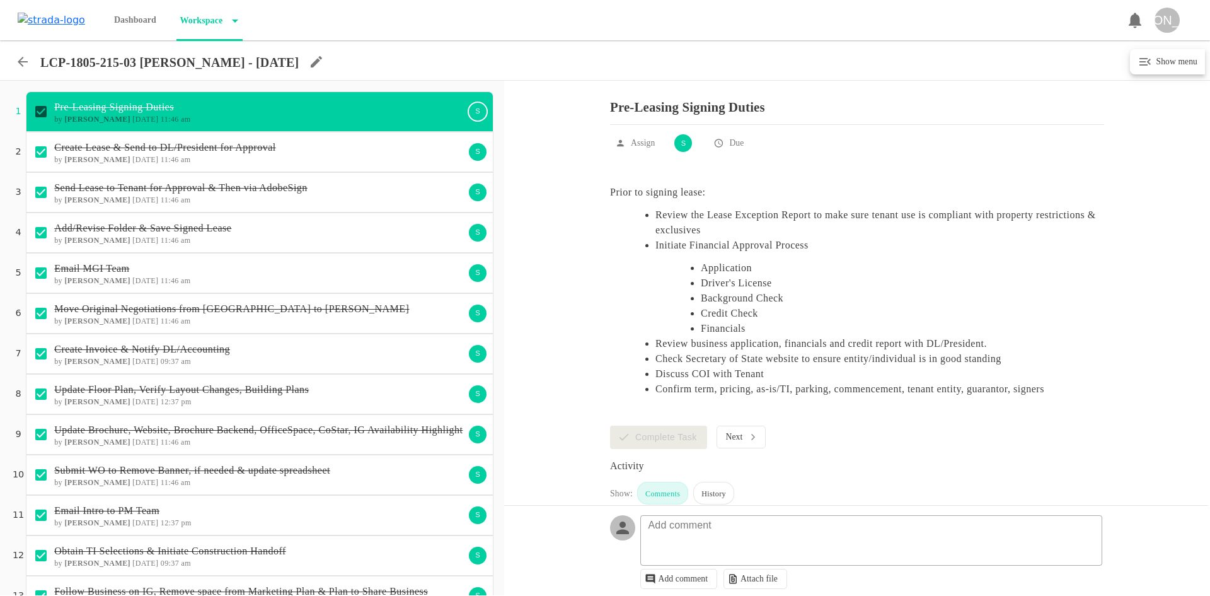
click at [15, 64] on icon at bounding box center [22, 61] width 15 height 15
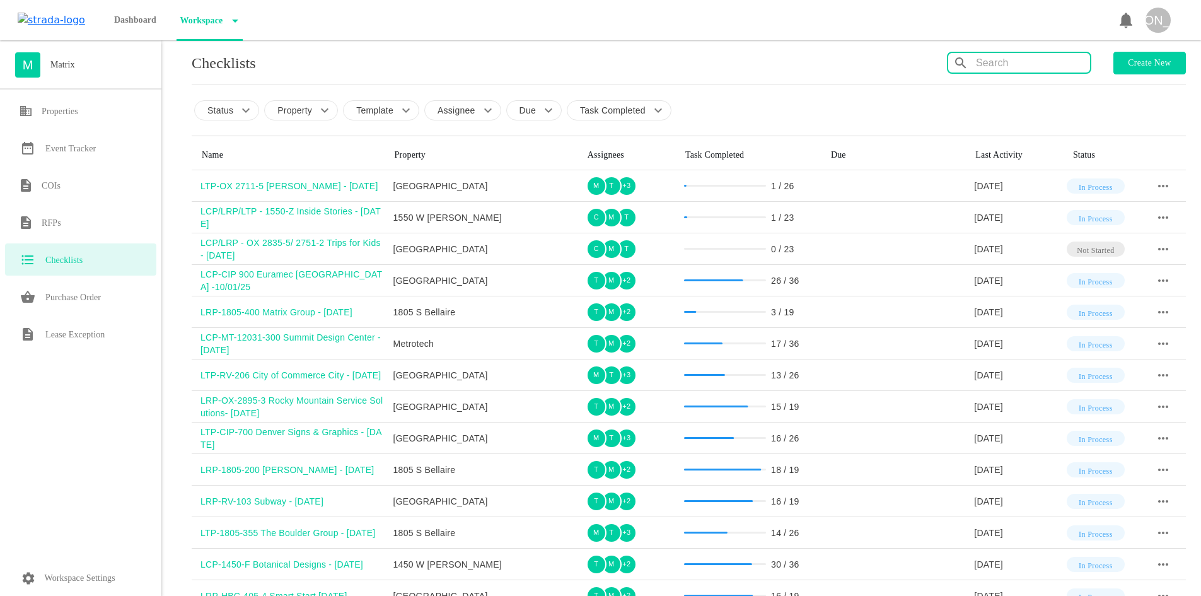
click at [1012, 62] on input "text" at bounding box center [1033, 63] width 114 height 20
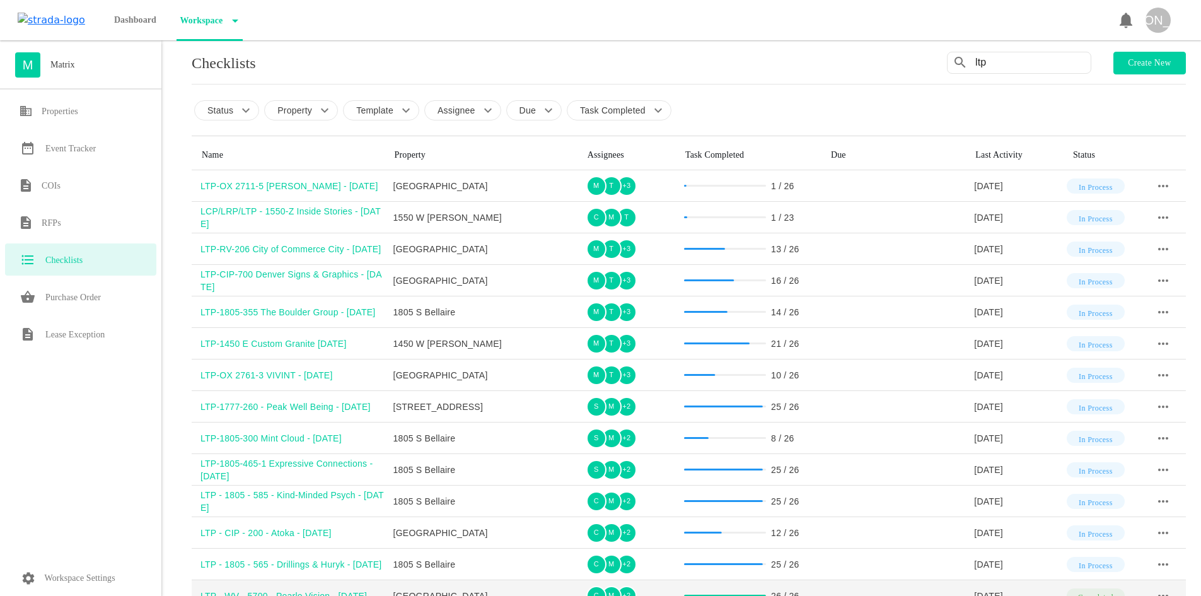
type input "ltp"
